Goal: Task Accomplishment & Management: Use online tool/utility

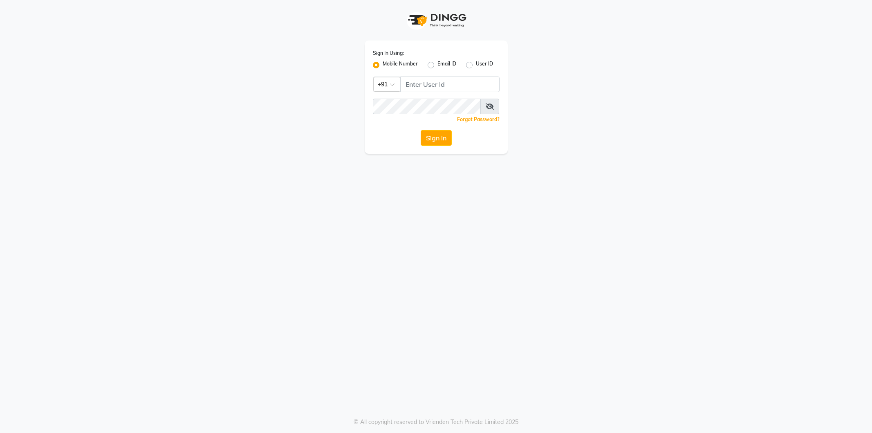
click at [430, 83] on input "Username" at bounding box center [449, 84] width 99 height 16
type input "8824152513"
click at [421, 130] on button "Sign In" at bounding box center [436, 138] width 31 height 16
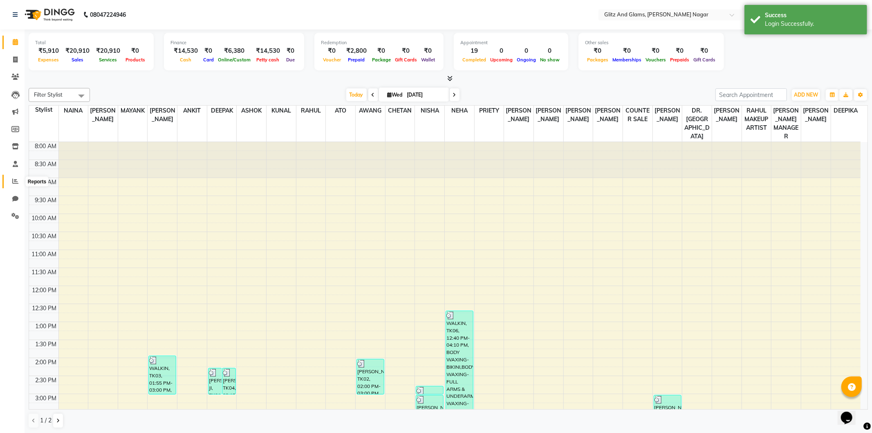
click at [12, 178] on icon at bounding box center [15, 181] width 6 height 6
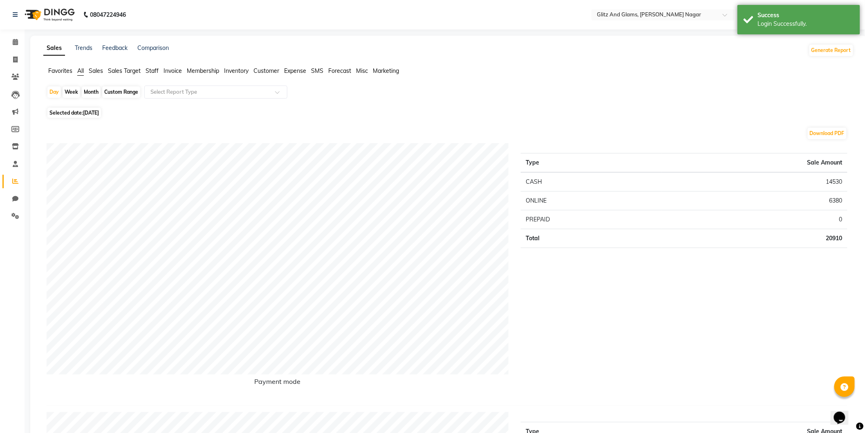
click at [153, 70] on span "Staff" at bounding box center [152, 70] width 13 height 7
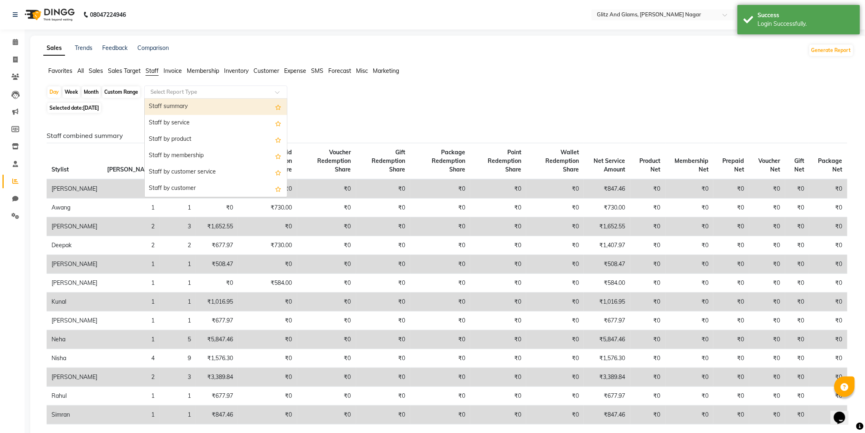
click at [166, 91] on input "text" at bounding box center [208, 92] width 118 height 8
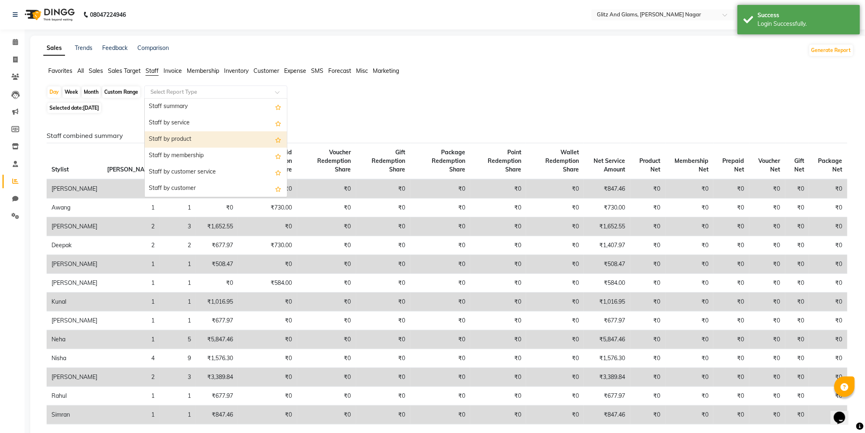
click at [189, 138] on div "Staff by product" at bounding box center [216, 139] width 142 height 16
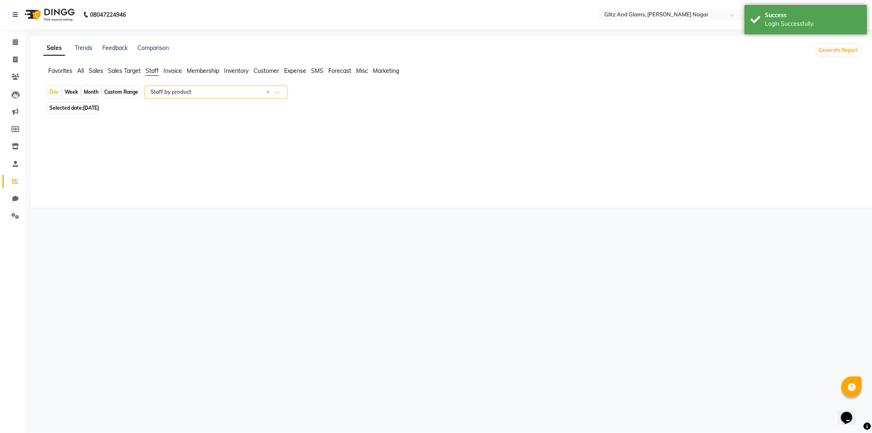
click at [113, 90] on div "Custom Range" at bounding box center [121, 91] width 38 height 11
select select "9"
select select "2025"
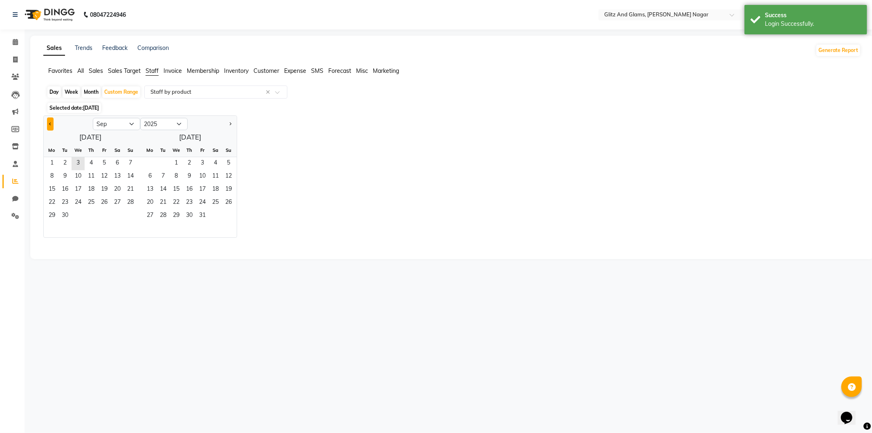
click at [49, 122] on button "Previous month" at bounding box center [50, 123] width 7 height 13
select select "8"
click at [101, 161] on span "1" at bounding box center [104, 163] width 13 height 13
click at [137, 218] on div "29 30" at bounding box center [187, 215] width 100 height 13
click at [129, 218] on span "31" at bounding box center [130, 215] width 13 height 13
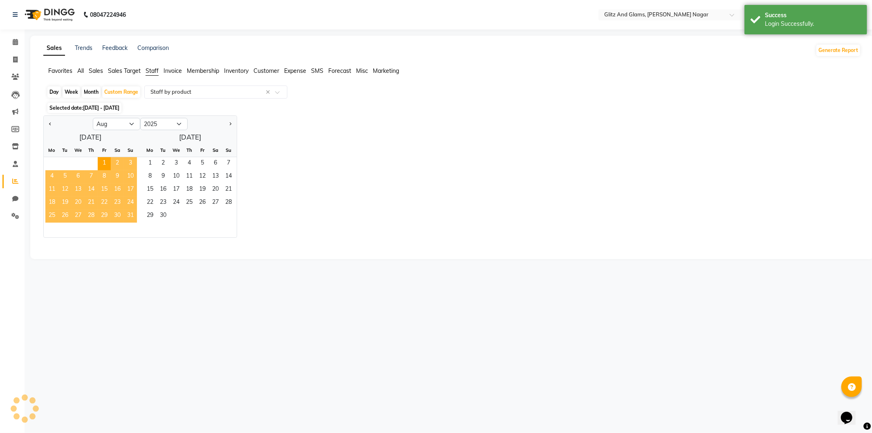
select select "full_report"
select select "csv"
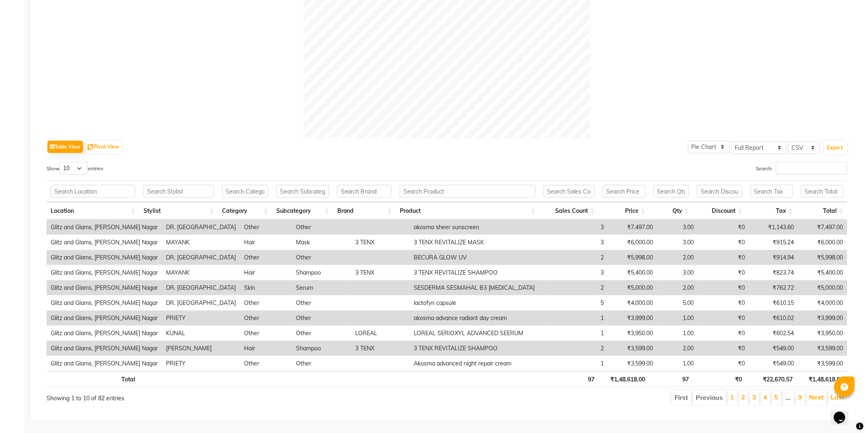
scroll to position [287, 0]
